Goal: Transaction & Acquisition: Purchase product/service

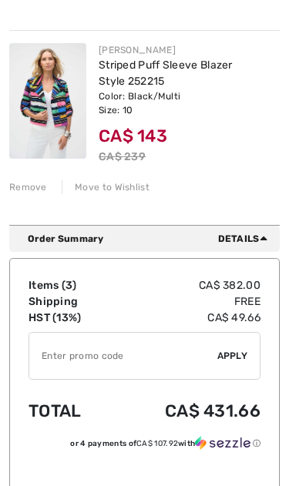
scroll to position [596, 0]
click at [61, 354] on input "TEXT" at bounding box center [123, 356] width 188 height 46
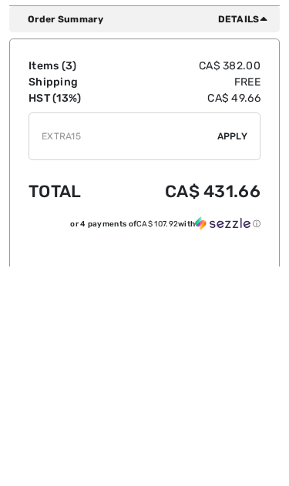
type input "EXTRA15"
click at [236, 349] on span "Apply" at bounding box center [232, 356] width 31 height 14
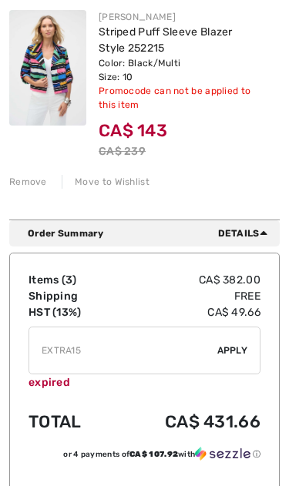
scroll to position [686, 0]
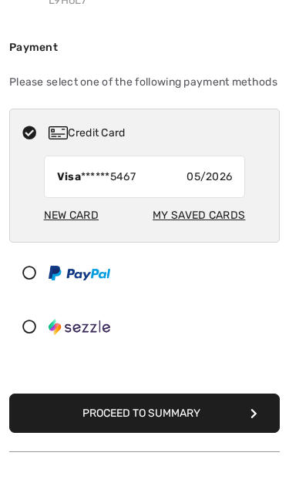
scroll to position [249, 0]
click at [199, 411] on button "Proceed to Summary" at bounding box center [144, 413] width 270 height 39
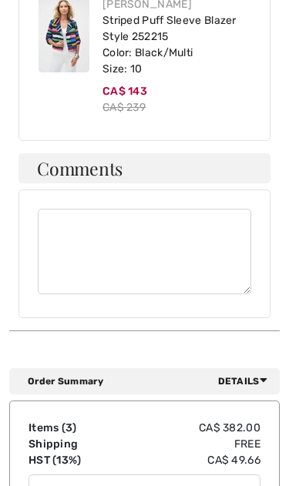
scroll to position [1161, 0]
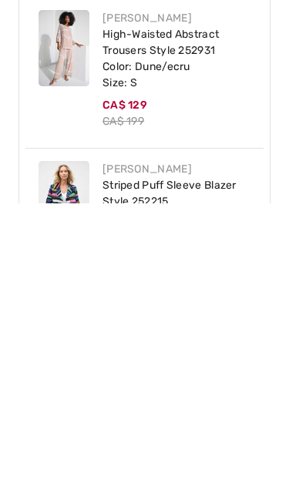
scroll to position [714, 0]
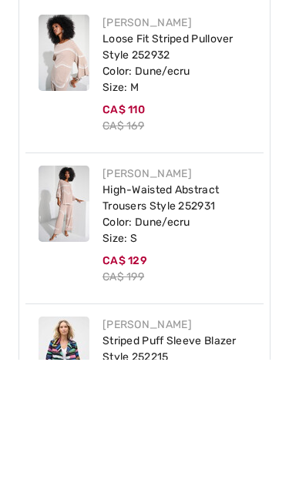
type input "EXTRA1"
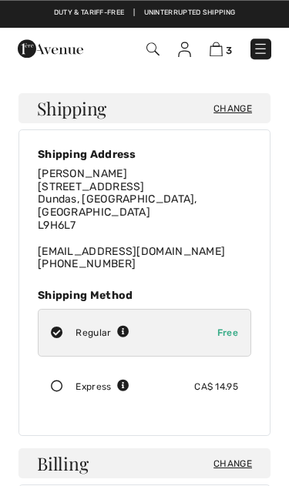
scroll to position [0, 0]
